Goal: Information Seeking & Learning: Learn about a topic

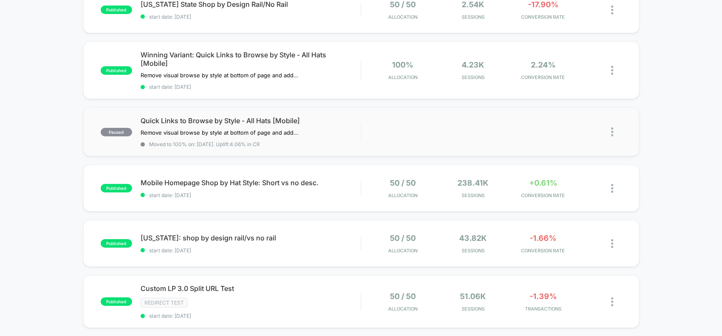
scroll to position [159, 0]
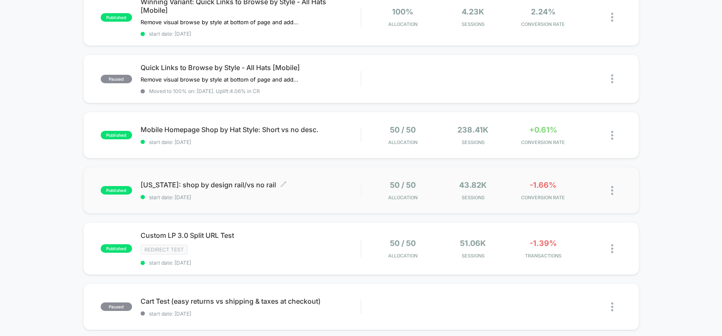
click at [208, 181] on span "[US_STATE]: shop by design rail/vs no rail Click to edit experience details" at bounding box center [250, 184] width 220 height 8
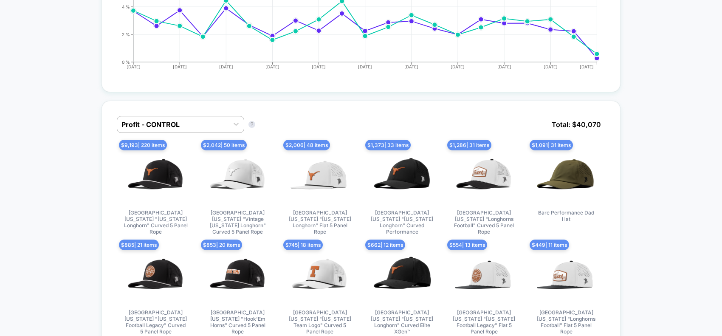
scroll to position [477, 0]
click at [237, 124] on icon at bounding box center [236, 124] width 8 height 8
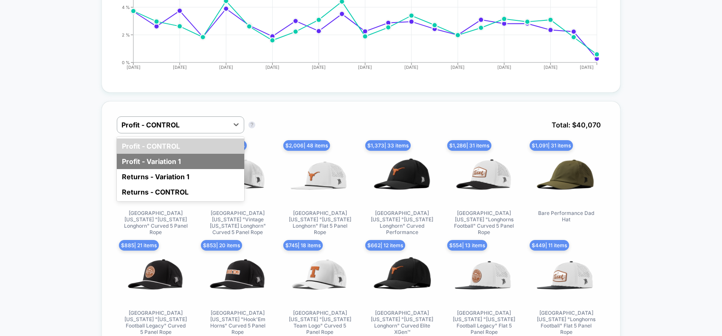
click at [149, 163] on div "Profit - Variation 1" at bounding box center [180, 161] width 127 height 15
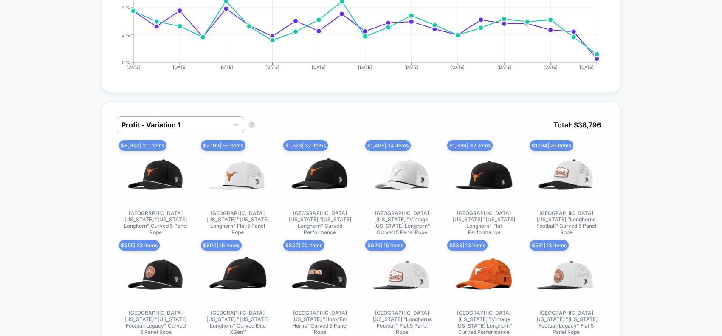
scroll to position [531, 0]
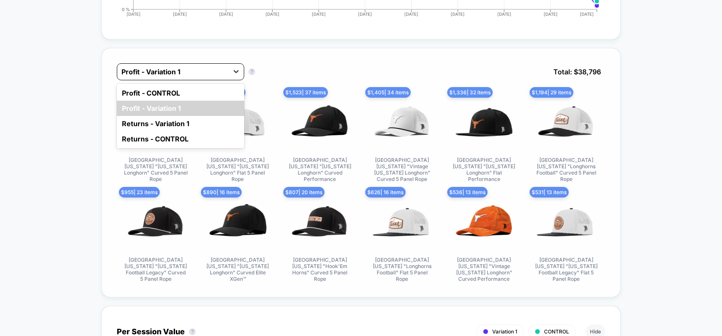
click at [236, 72] on icon at bounding box center [236, 71] width 8 height 8
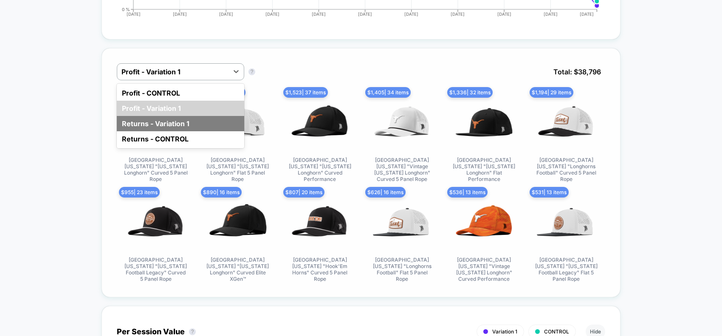
click at [176, 118] on div "Returns - Variation 1" at bounding box center [180, 123] width 127 height 15
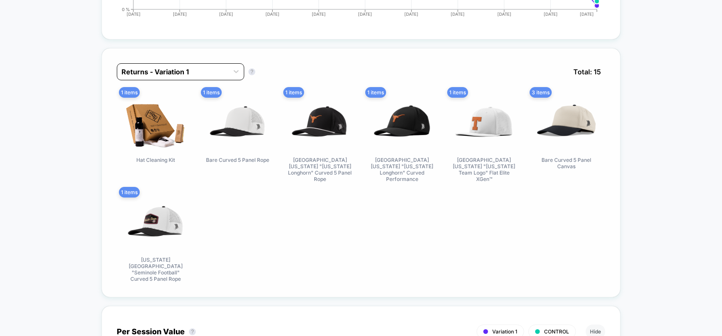
click at [216, 67] on div at bounding box center [172, 72] width 103 height 10
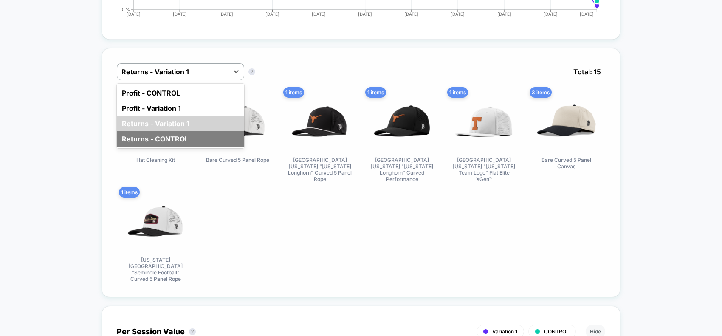
click at [180, 134] on div "Returns - CONTROL" at bounding box center [180, 138] width 127 height 15
